Goal: Information Seeking & Learning: Check status

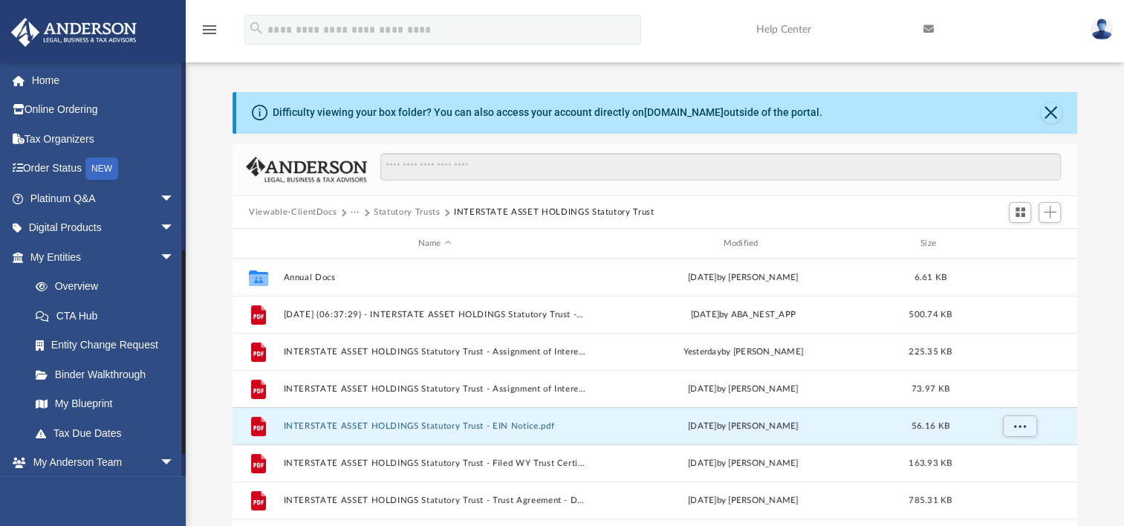
scroll to position [326, 832]
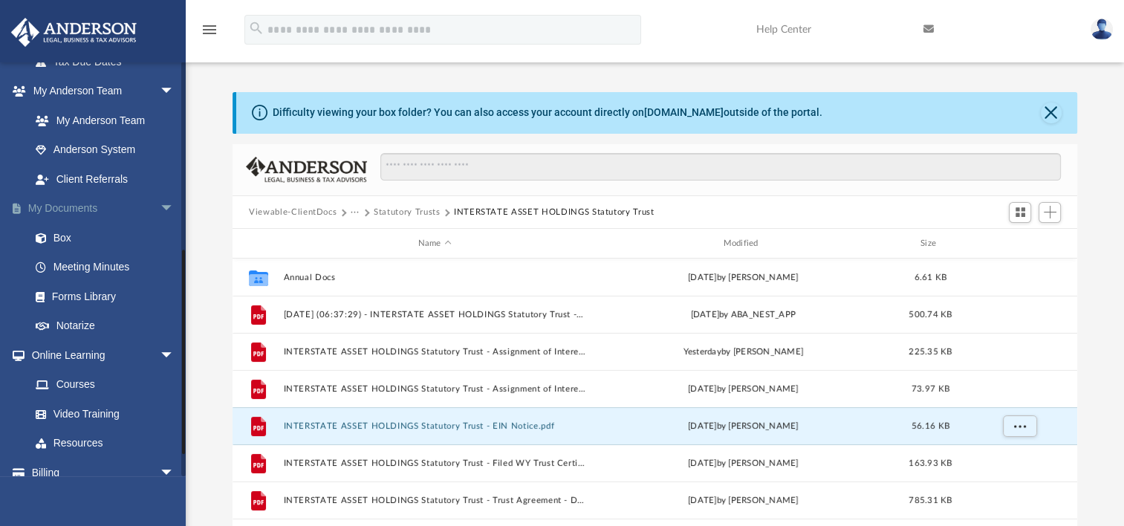
click at [123, 205] on link "My Documents arrow_drop_down" at bounding box center [103, 209] width 186 height 30
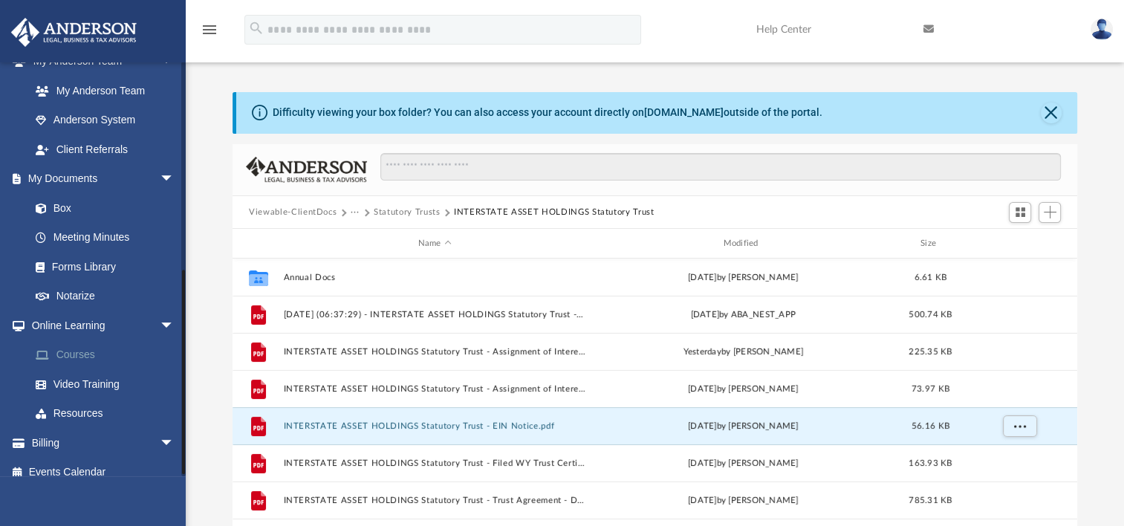
scroll to position [414, 0]
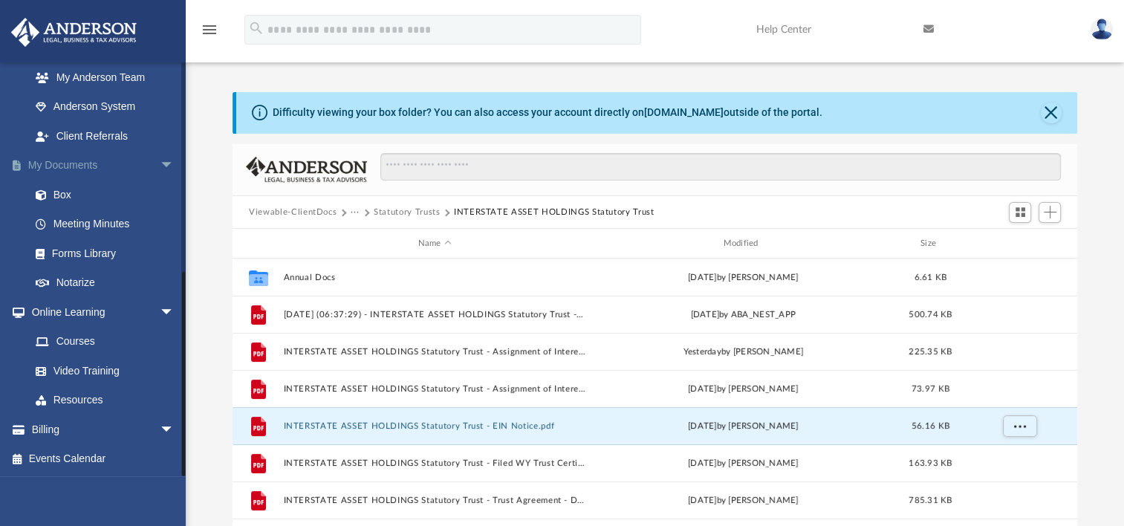
click at [160, 154] on span "arrow_drop_down" at bounding box center [175, 166] width 30 height 30
click at [160, 160] on span "arrow_drop_down" at bounding box center [175, 166] width 30 height 30
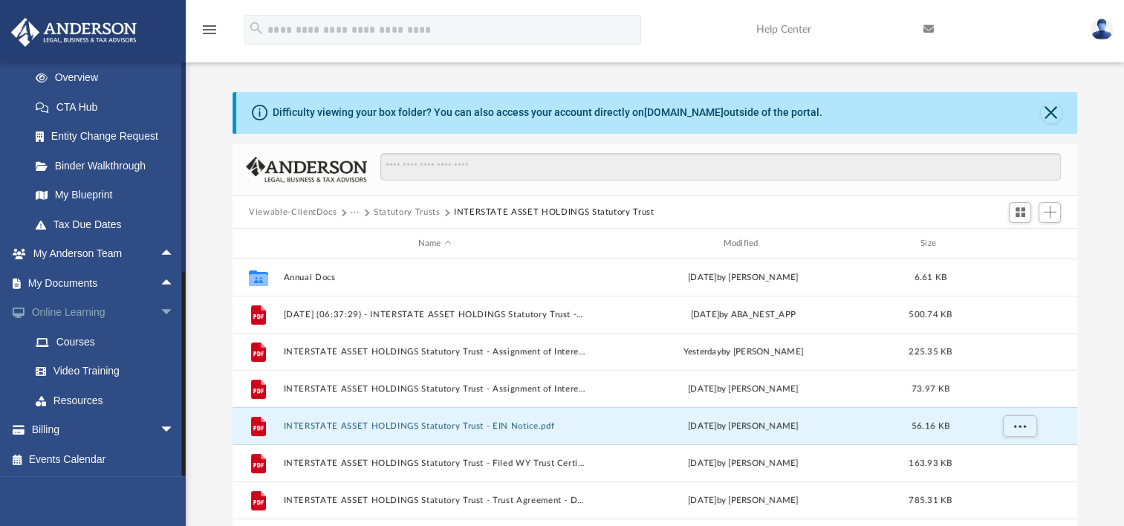
click at [160, 307] on span "arrow_drop_down" at bounding box center [175, 313] width 30 height 30
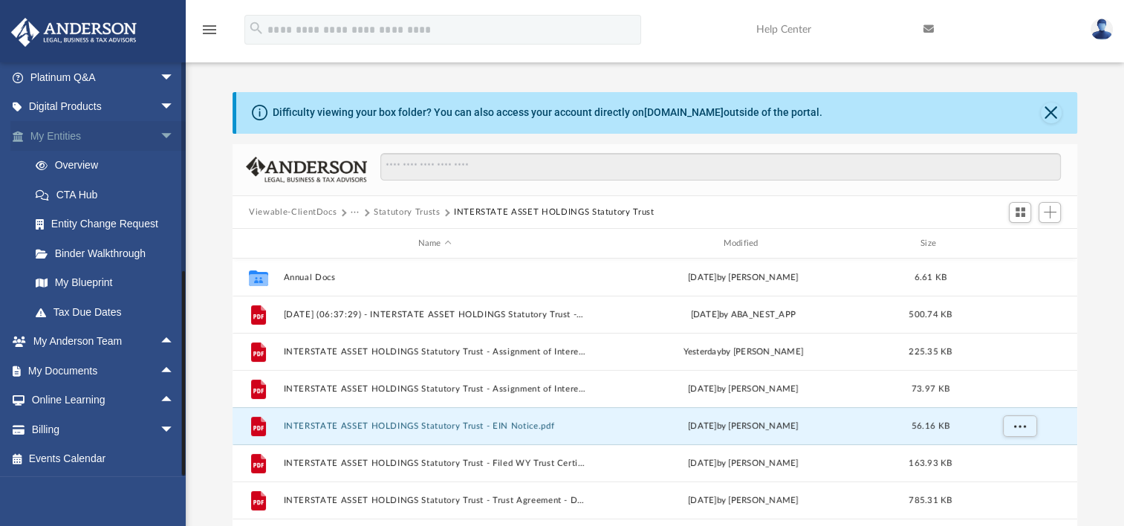
click at [160, 131] on span "arrow_drop_down" at bounding box center [175, 136] width 30 height 30
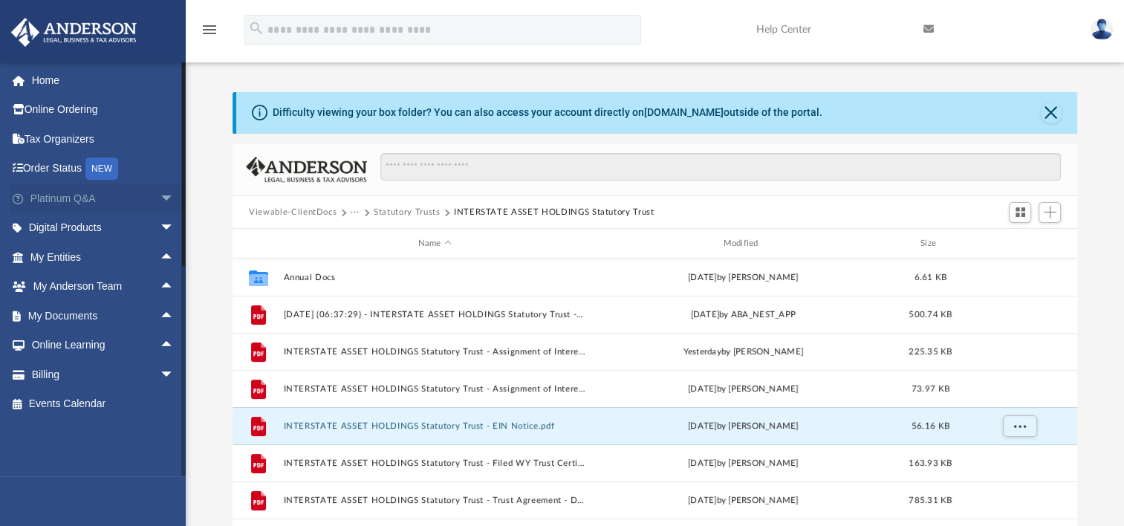
click at [162, 200] on span "arrow_drop_down" at bounding box center [175, 198] width 30 height 30
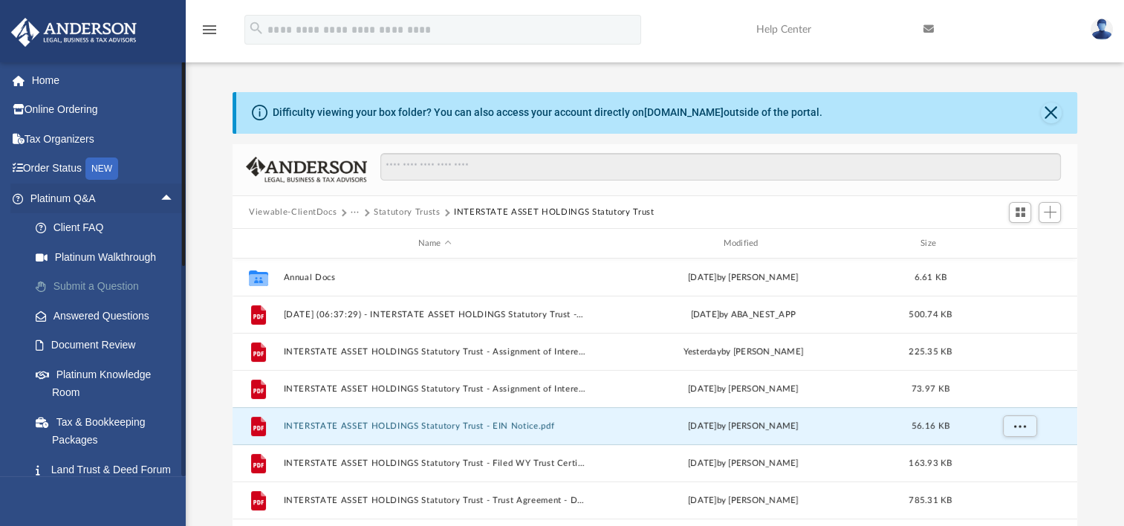
click at [94, 278] on link "Submit a Question" at bounding box center [109, 287] width 176 height 30
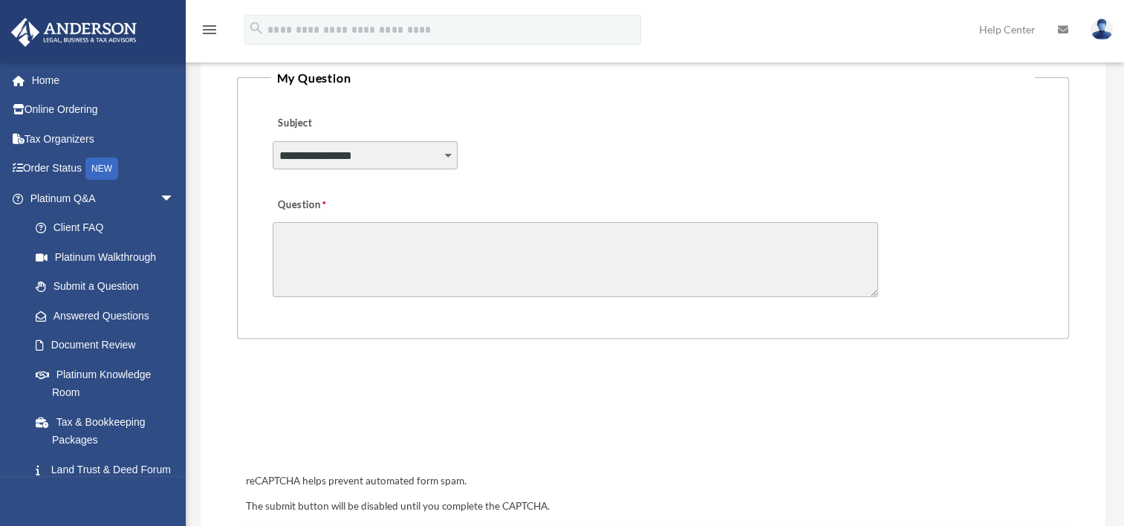
scroll to position [669, 0]
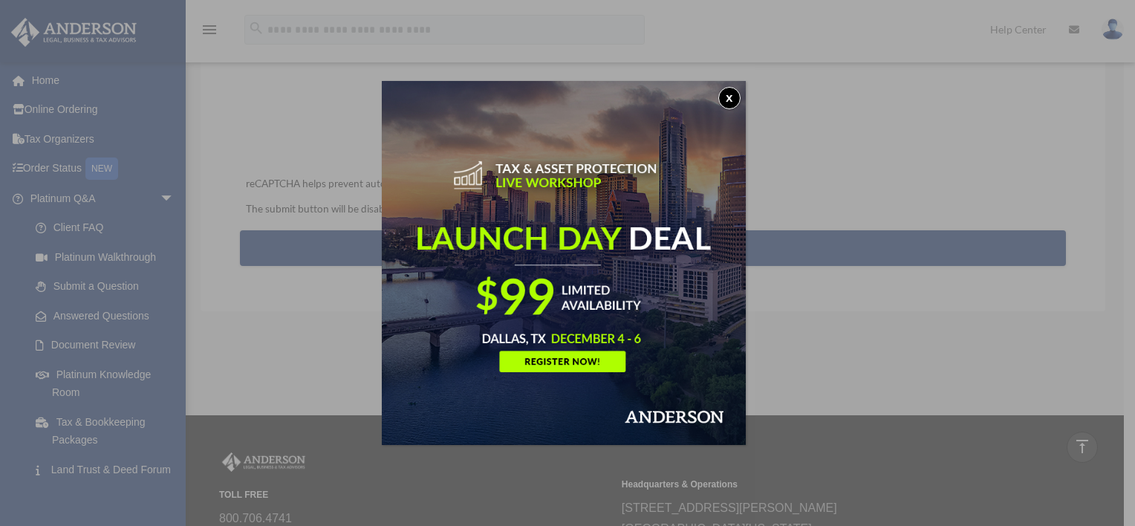
click at [727, 92] on button "x" at bounding box center [729, 98] width 22 height 22
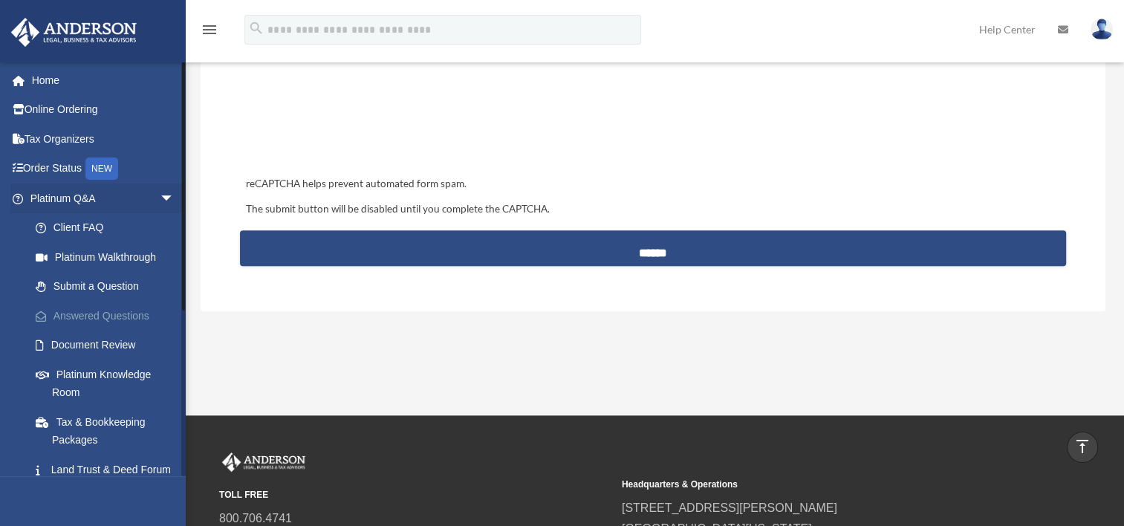
click at [110, 312] on link "Answered Questions" at bounding box center [109, 316] width 176 height 30
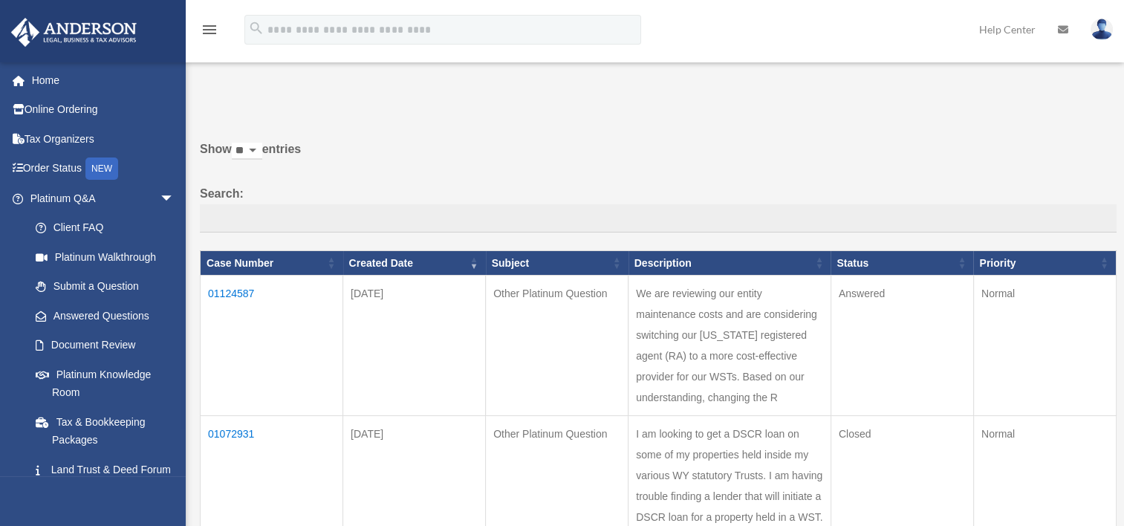
click at [244, 291] on td "01124587" at bounding box center [272, 346] width 143 height 140
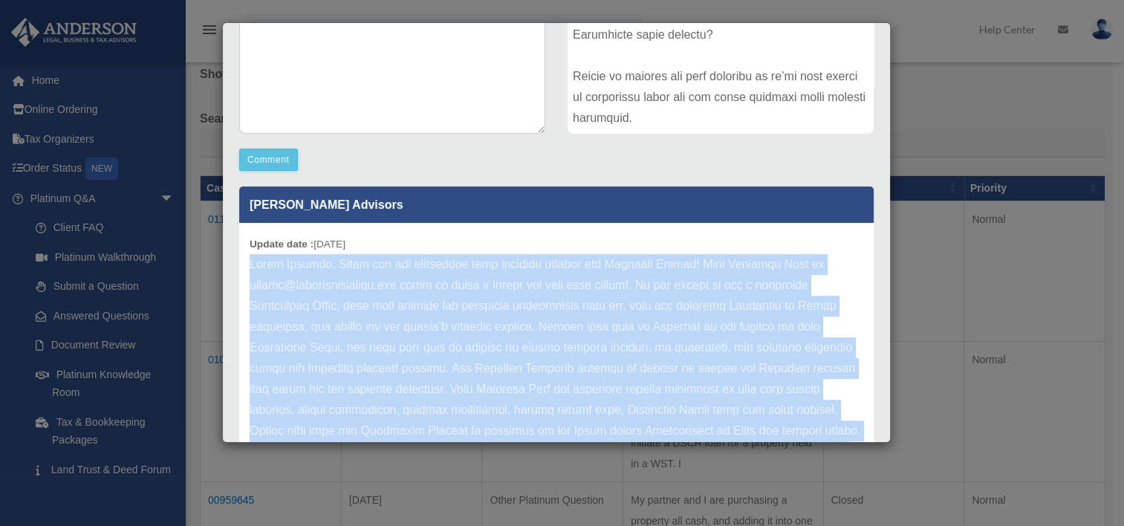
scroll to position [82, 0]
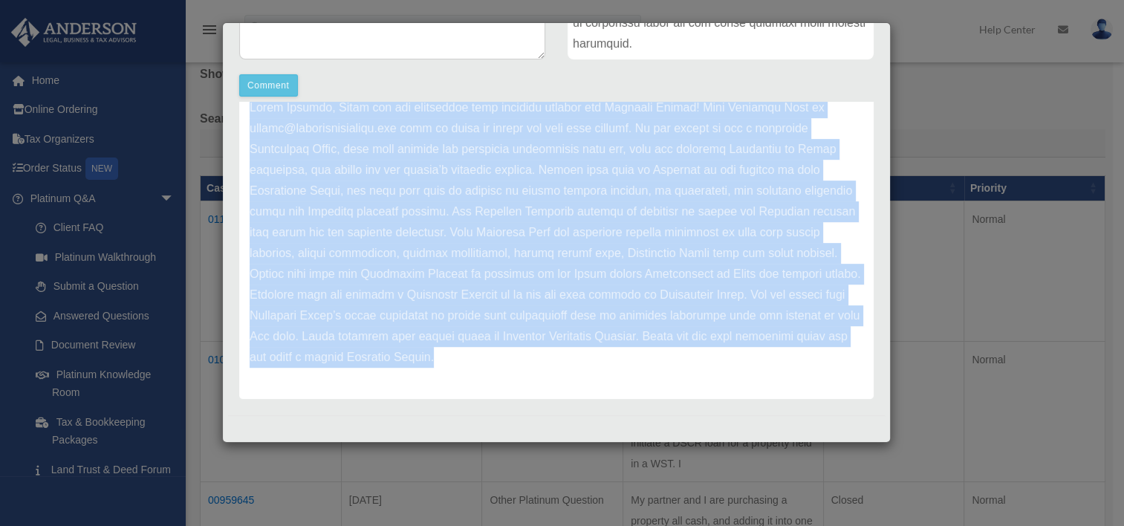
drag, startPoint x: 250, startPoint y: 261, endPoint x: 603, endPoint y: 363, distance: 367.2
click at [603, 363] on p at bounding box center [557, 232] width 614 height 270
copy p "Hello Anthony, Thank you for submitting your question through the Platinum Port…"
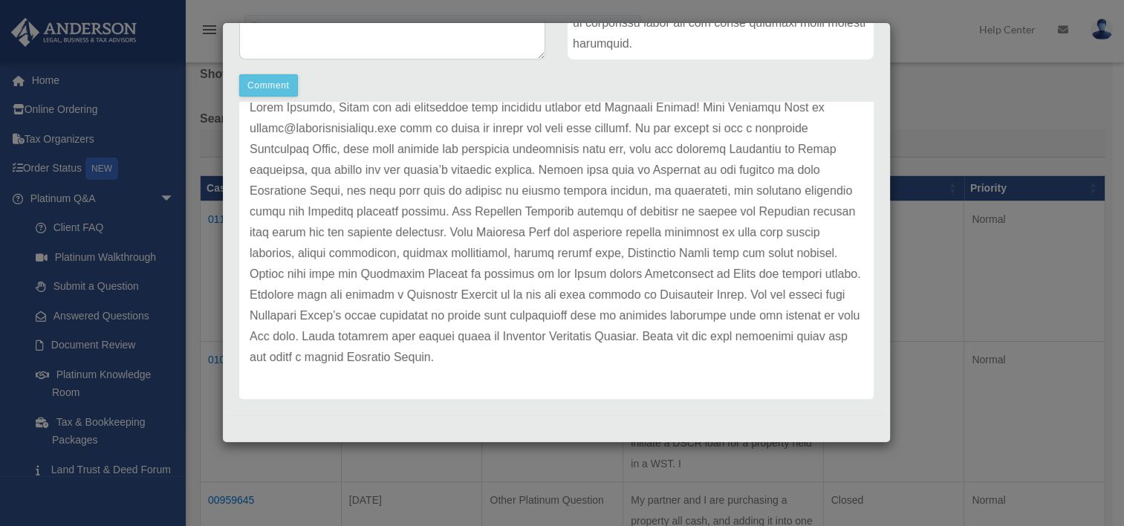
click at [606, 69] on div "Comment Comment Case Description" at bounding box center [556, 100] width 657 height 608
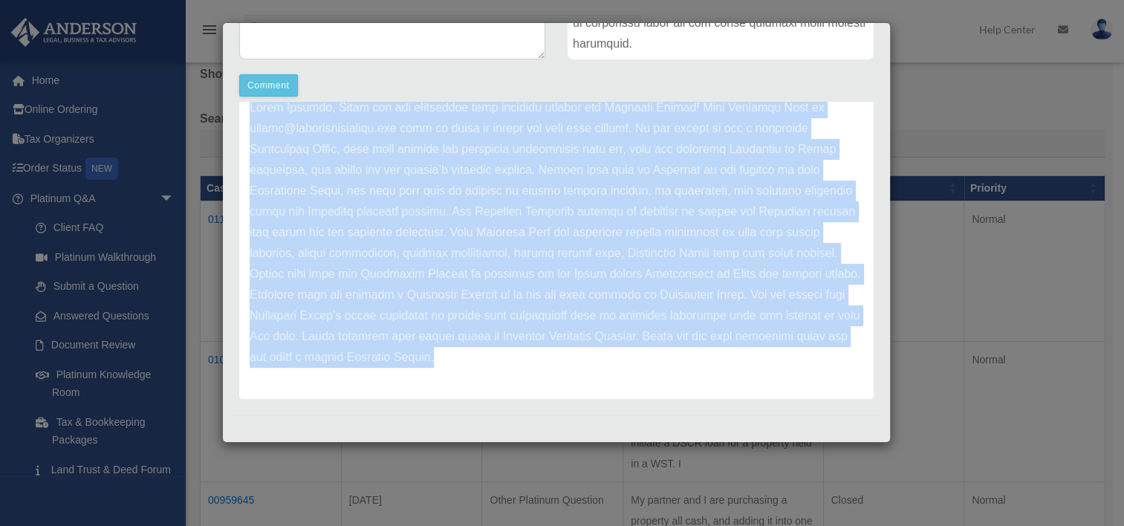
scroll to position [401, 0]
drag, startPoint x: 303, startPoint y: 206, endPoint x: 616, endPoint y: 404, distance: 369.9
click at [616, 404] on div "Other Platinum Question Case Number 01124587 Created Date September 26, 2025 St…" at bounding box center [556, 43] width 657 height 744
copy p "Hello Anthony, Thank you for submitting your question through the Platinum Port…"
